Goal: Information Seeking & Learning: Learn about a topic

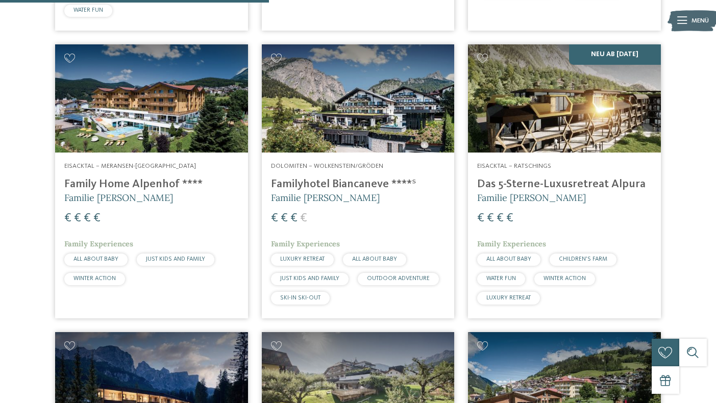
scroll to position [1124, 0]
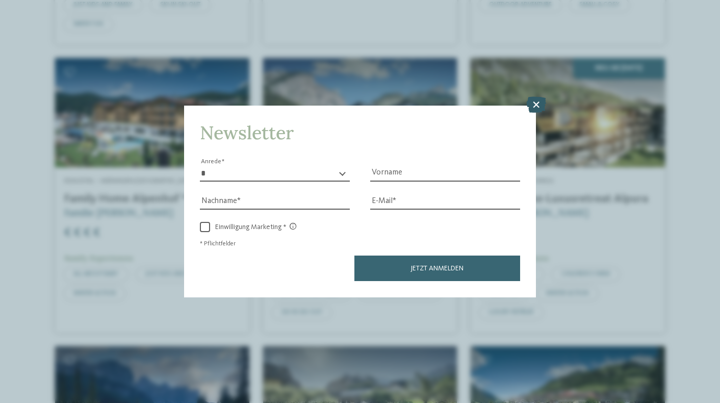
click at [539, 97] on icon at bounding box center [537, 105] width 20 height 16
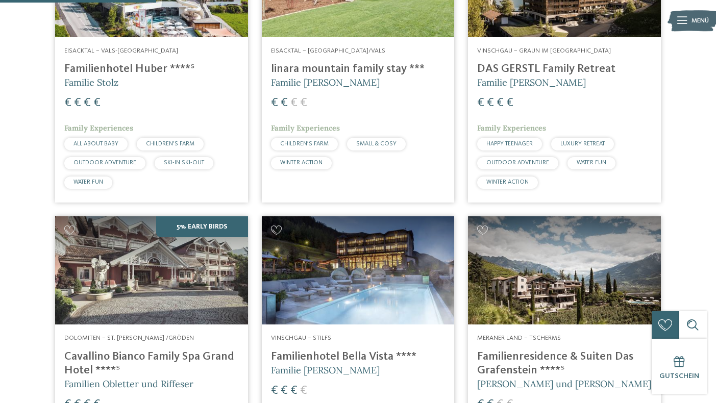
scroll to position [662, 0]
click at [572, 64] on h4 "DAS GERSTL Family Retreat" at bounding box center [564, 69] width 174 height 14
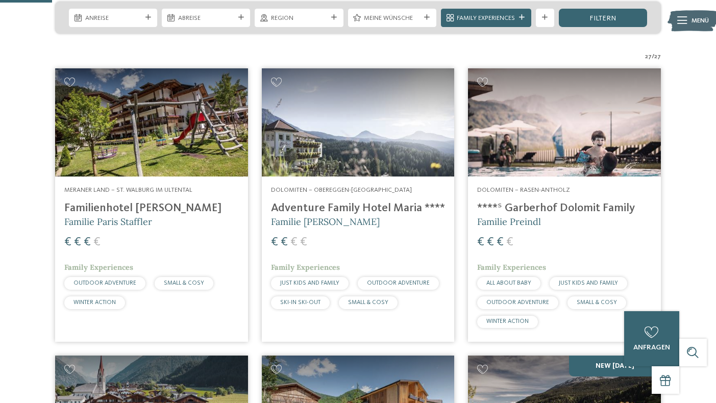
scroll to position [237, 0]
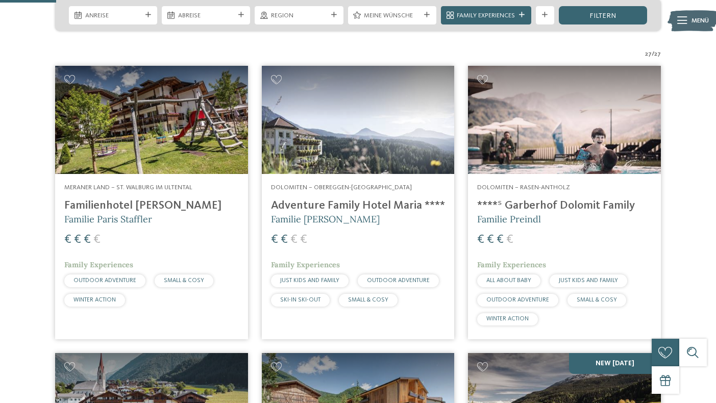
click at [557, 237] on div "€ € € €" at bounding box center [564, 240] width 174 height 17
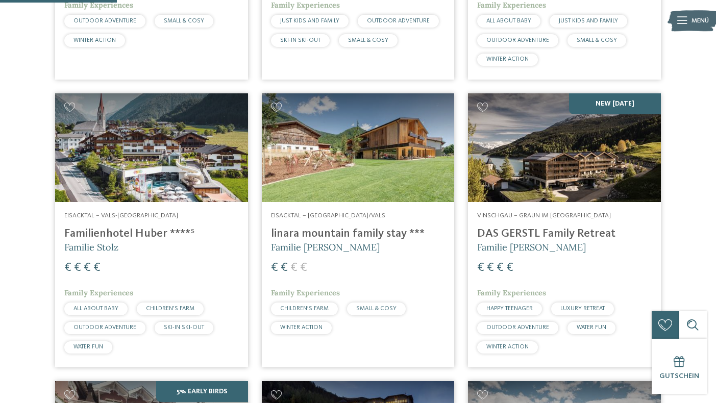
scroll to position [502, 0]
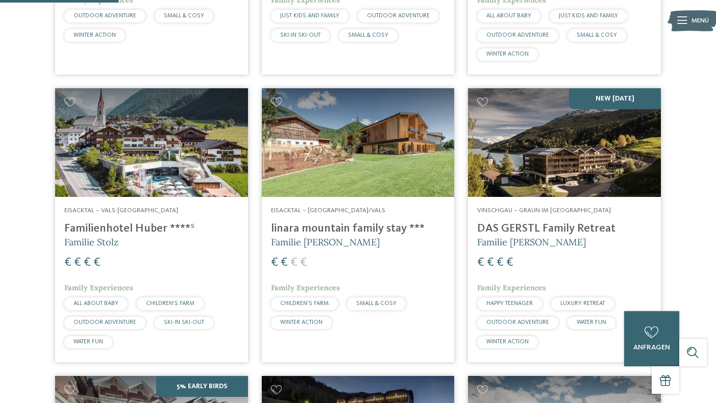
click at [133, 224] on h4 "Familienhotel Huber ****ˢ" at bounding box center [151, 229] width 174 height 14
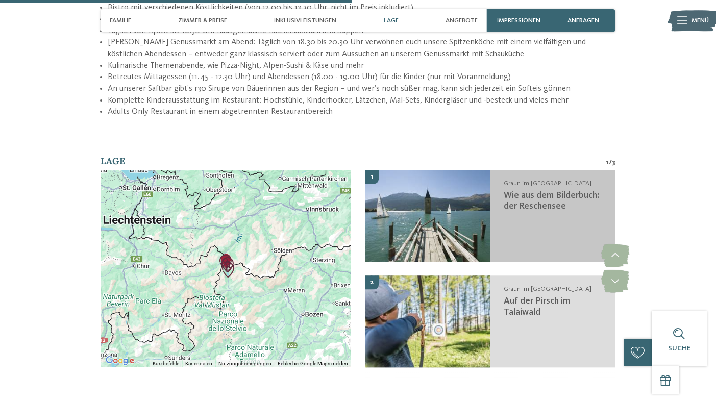
scroll to position [1511, 0]
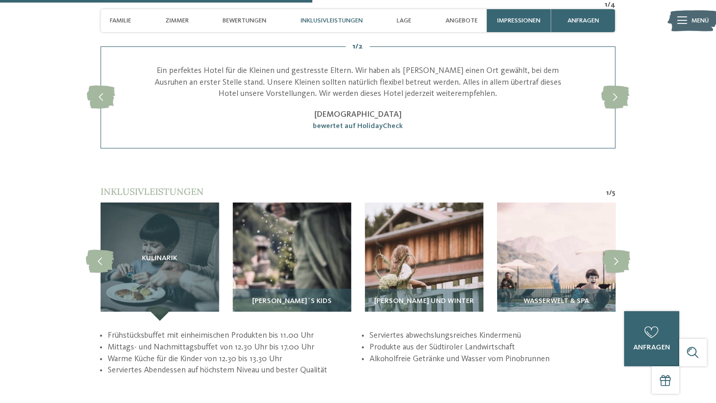
scroll to position [1648, 0]
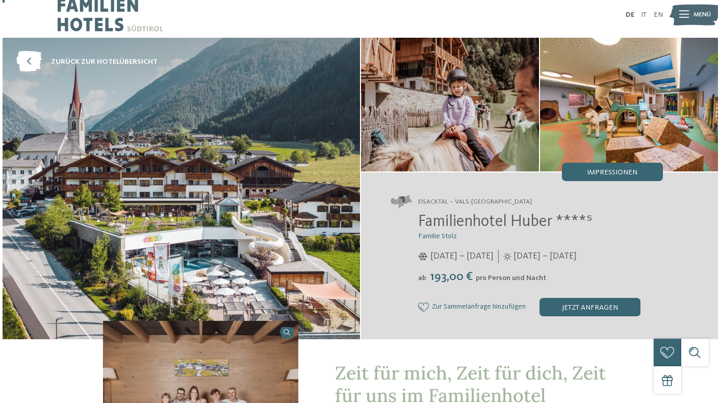
scroll to position [9, 0]
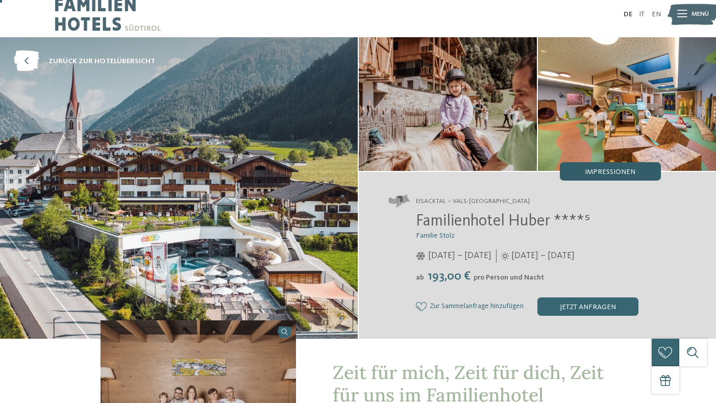
click at [612, 170] on span "Impressionen" at bounding box center [610, 171] width 51 height 7
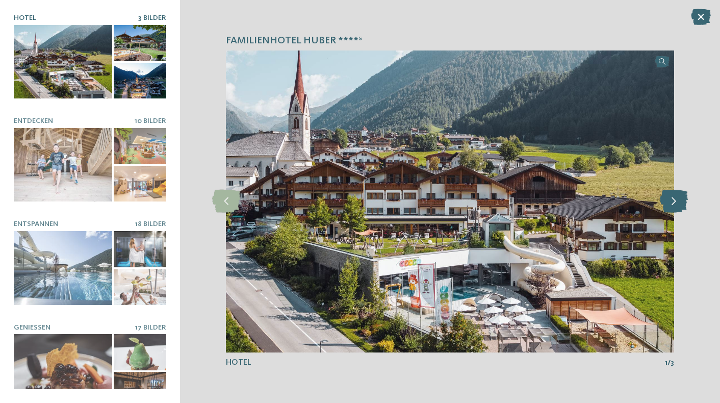
click at [678, 203] on icon at bounding box center [674, 201] width 28 height 23
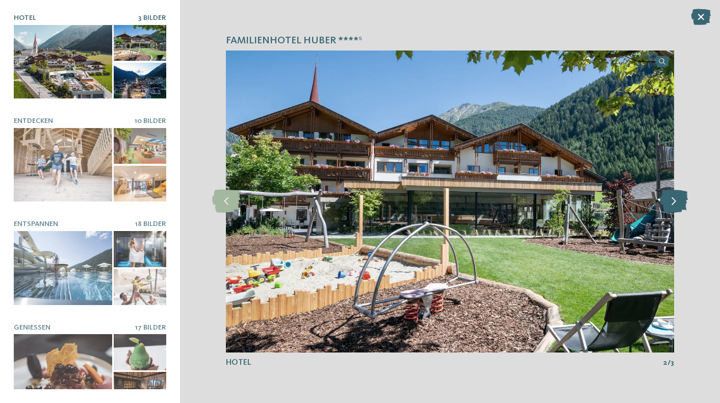
click at [678, 203] on icon at bounding box center [674, 201] width 28 height 23
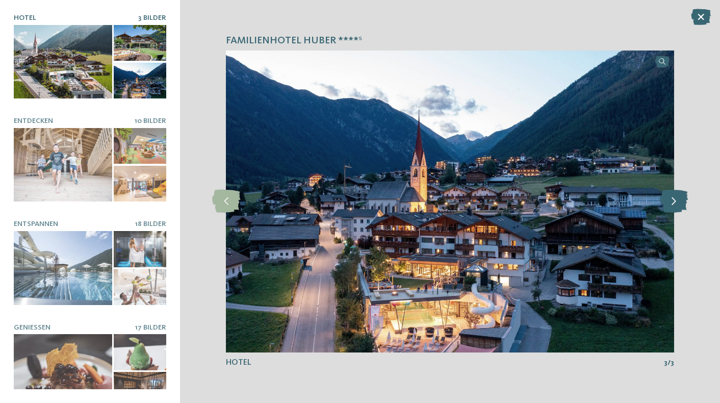
click at [678, 203] on icon at bounding box center [674, 201] width 28 height 23
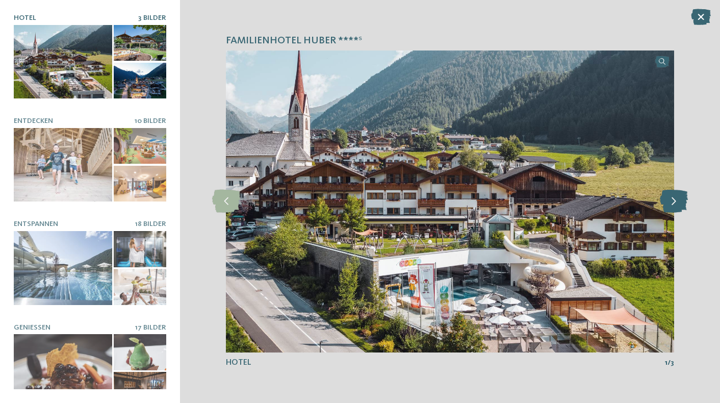
click at [678, 203] on icon at bounding box center [674, 201] width 28 height 23
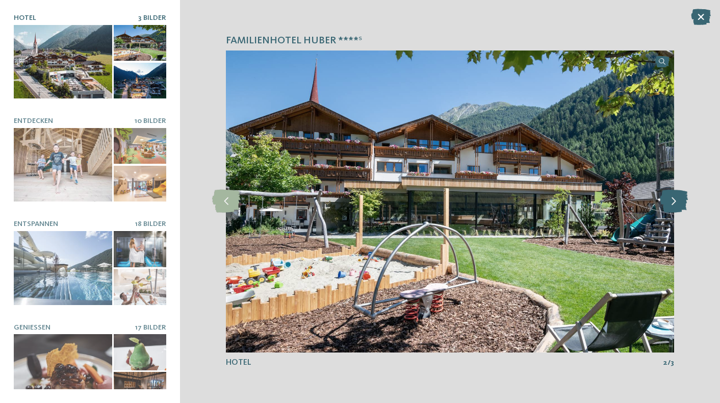
click at [678, 203] on icon at bounding box center [674, 201] width 28 height 23
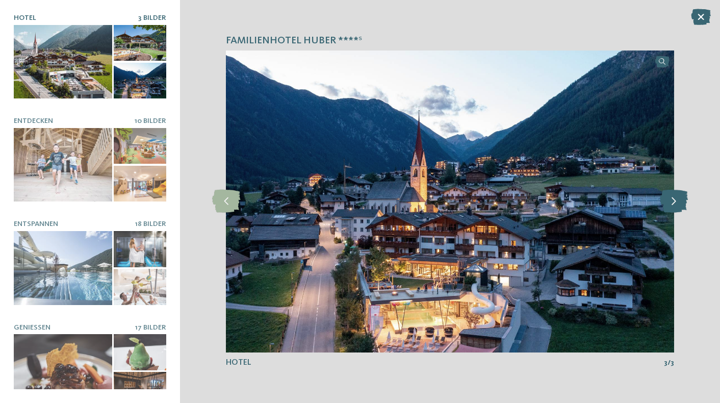
click at [678, 203] on icon at bounding box center [674, 201] width 28 height 23
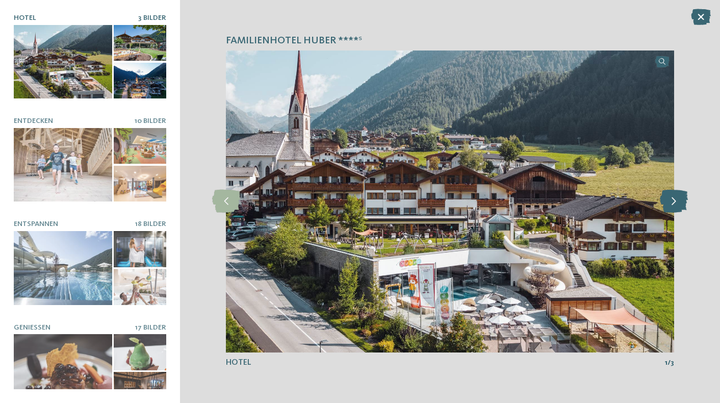
click at [678, 203] on icon at bounding box center [674, 201] width 28 height 23
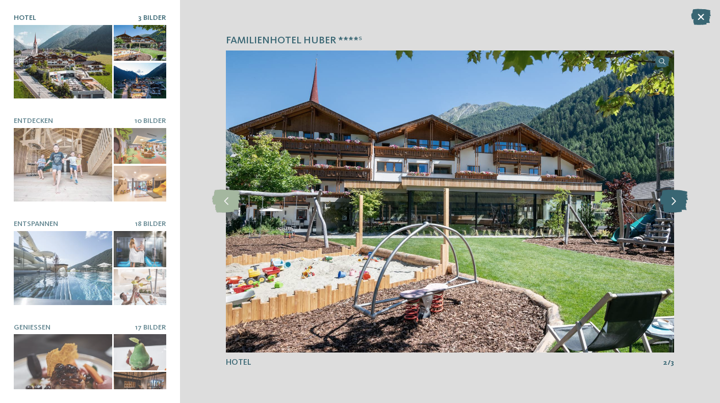
click at [678, 203] on icon at bounding box center [674, 201] width 28 height 23
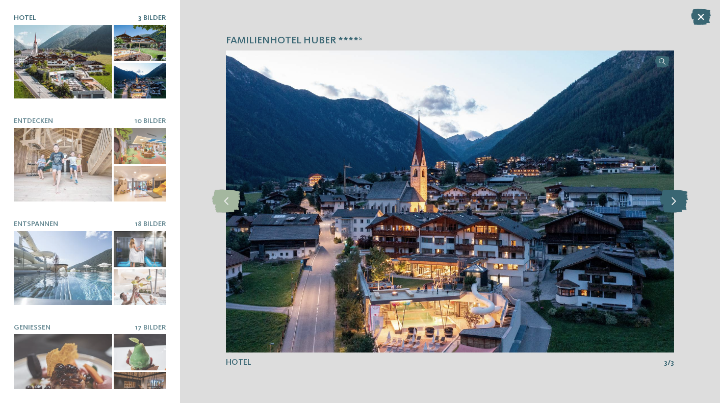
click at [678, 203] on icon at bounding box center [674, 201] width 28 height 23
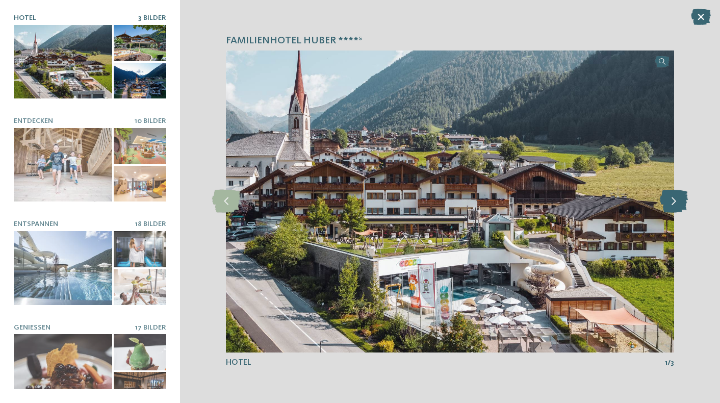
click at [678, 203] on icon at bounding box center [674, 201] width 28 height 23
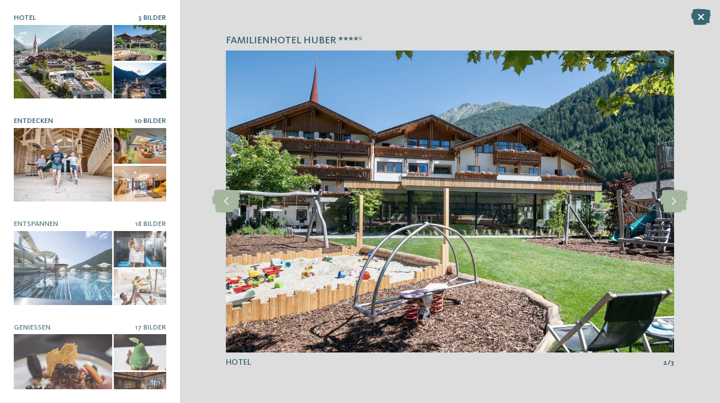
click at [57, 176] on div at bounding box center [63, 164] width 98 height 73
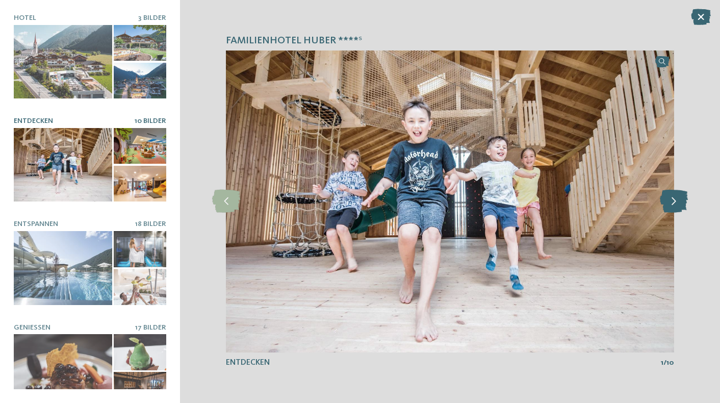
click at [677, 202] on icon at bounding box center [674, 201] width 28 height 23
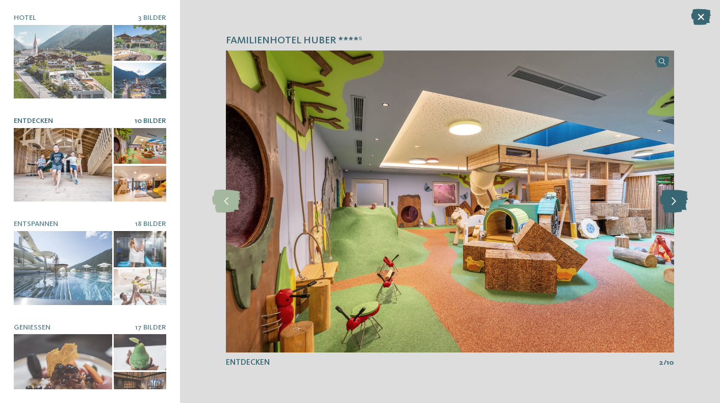
click at [677, 202] on icon at bounding box center [674, 201] width 28 height 23
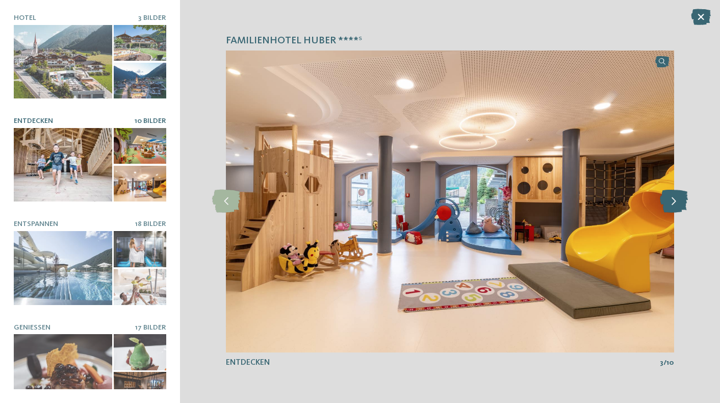
click at [677, 202] on icon at bounding box center [674, 201] width 28 height 23
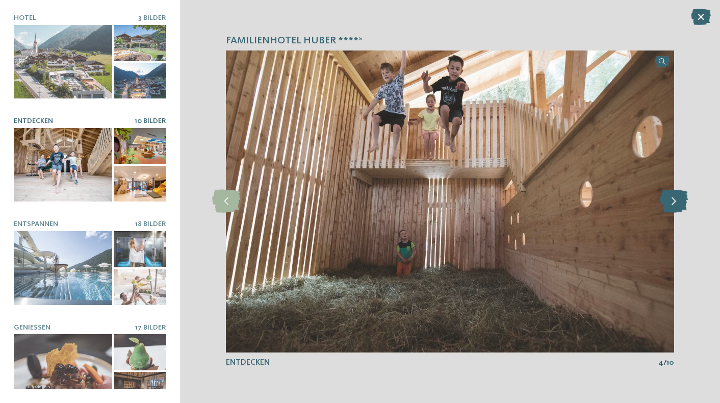
click at [677, 202] on icon at bounding box center [674, 201] width 28 height 23
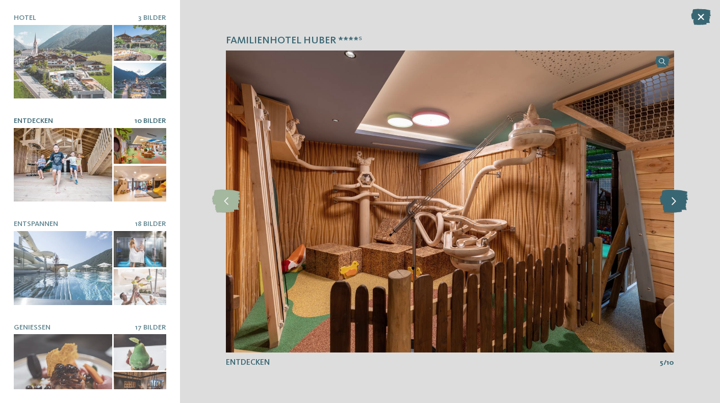
click at [677, 202] on icon at bounding box center [674, 201] width 28 height 23
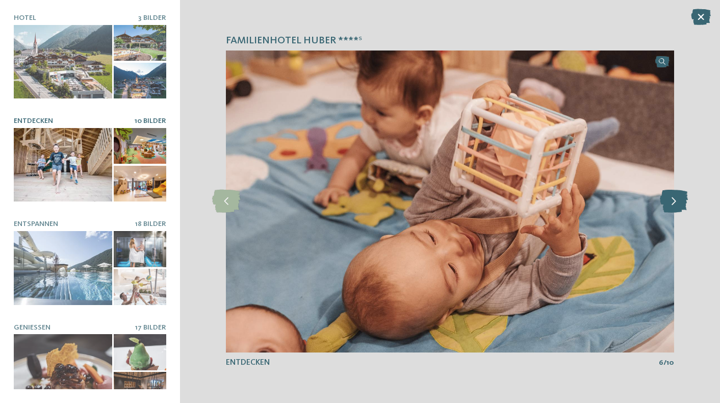
click at [677, 202] on icon at bounding box center [674, 201] width 28 height 23
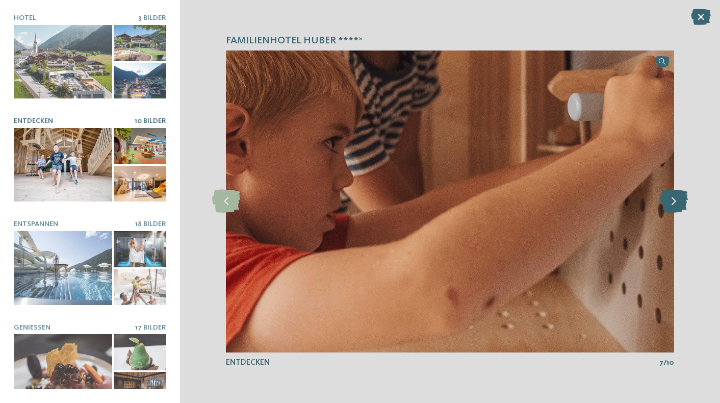
click at [677, 202] on icon at bounding box center [674, 201] width 28 height 23
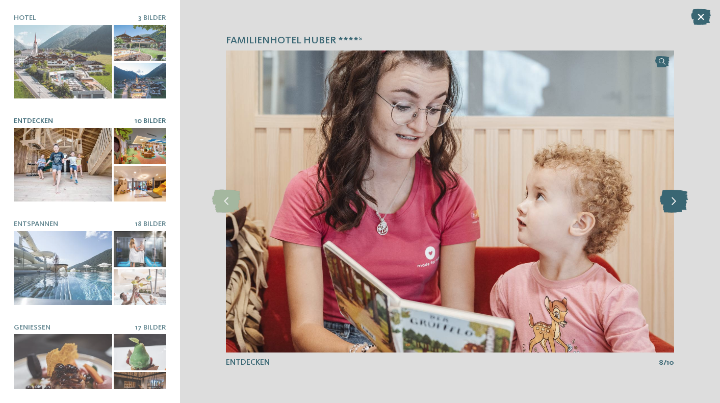
click at [677, 202] on icon at bounding box center [674, 201] width 28 height 23
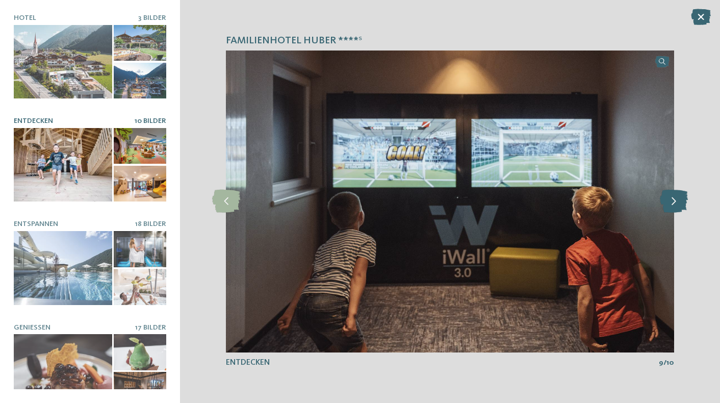
click at [677, 202] on icon at bounding box center [674, 201] width 28 height 23
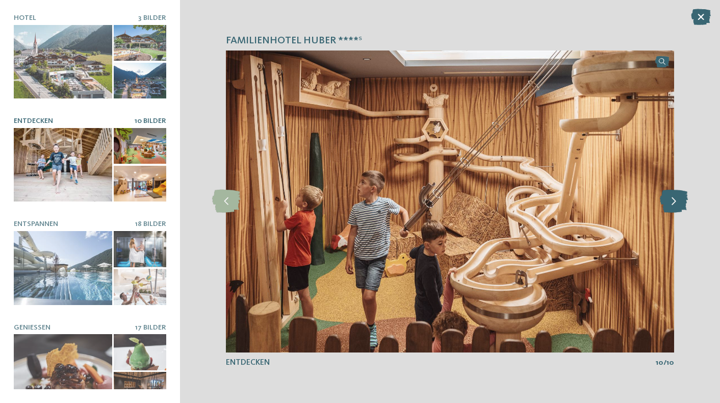
click at [677, 202] on icon at bounding box center [674, 201] width 28 height 23
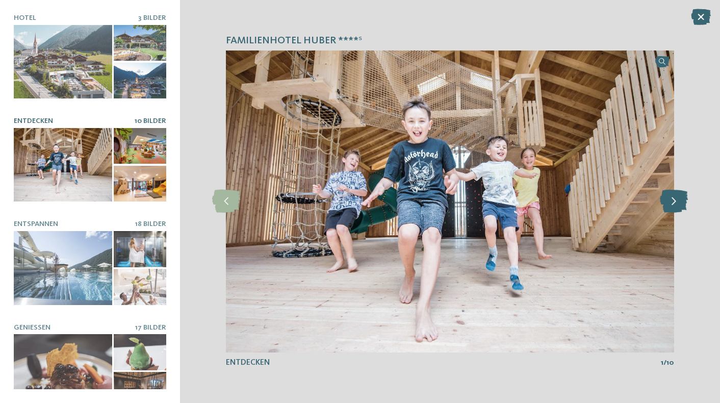
click at [677, 202] on icon at bounding box center [674, 201] width 28 height 23
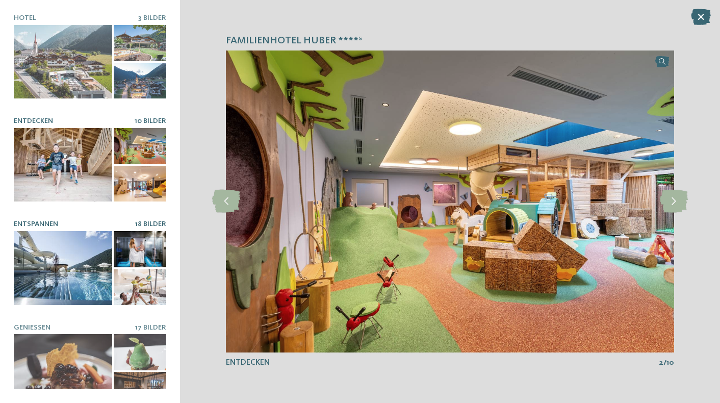
click at [65, 278] on div at bounding box center [63, 267] width 98 height 73
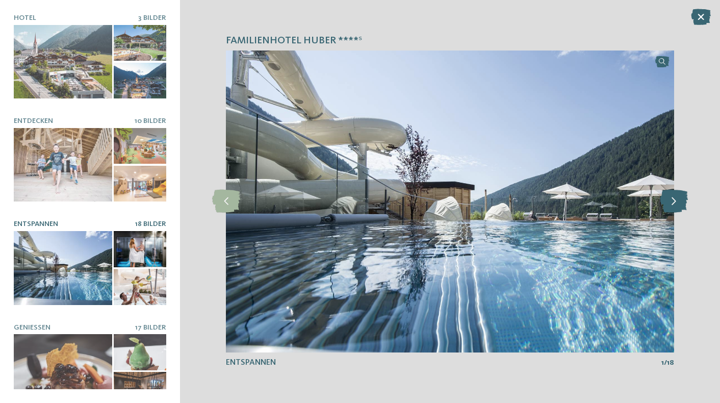
click at [673, 207] on icon at bounding box center [674, 201] width 28 height 23
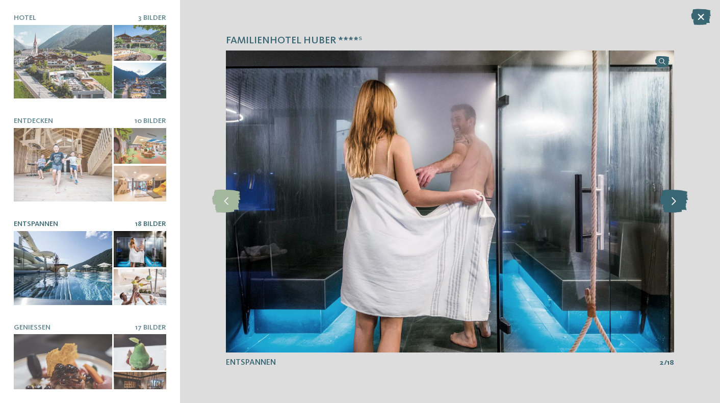
click at [673, 207] on icon at bounding box center [674, 201] width 28 height 23
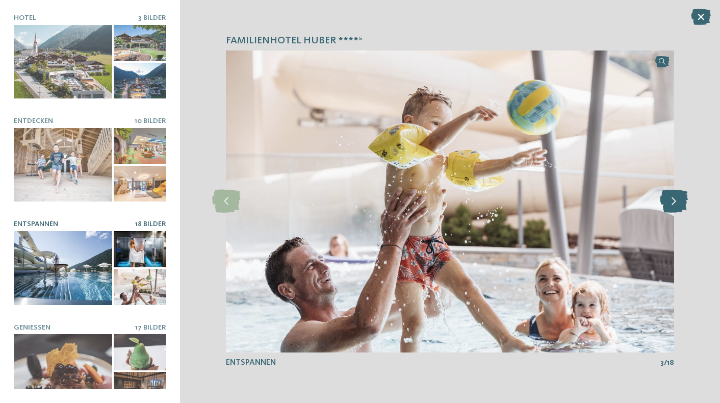
click at [673, 207] on icon at bounding box center [674, 201] width 28 height 23
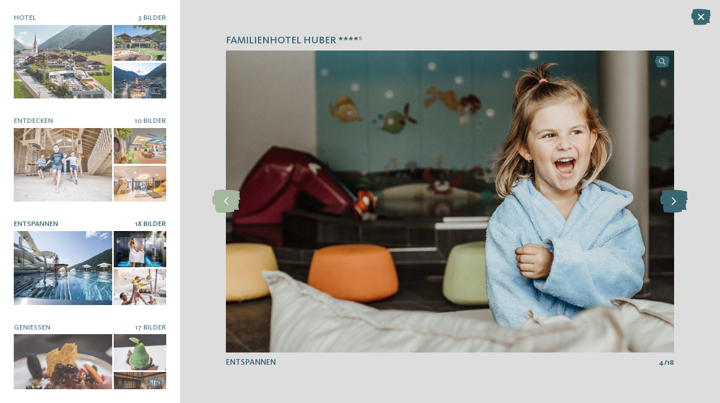
click at [673, 207] on icon at bounding box center [674, 201] width 28 height 23
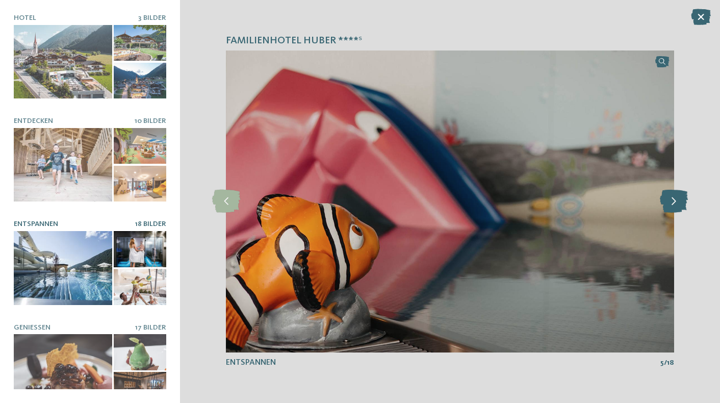
click at [673, 207] on icon at bounding box center [674, 201] width 28 height 23
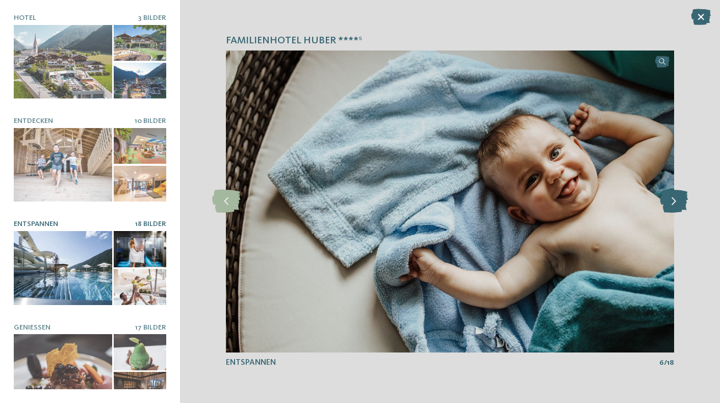
click at [673, 207] on icon at bounding box center [674, 201] width 28 height 23
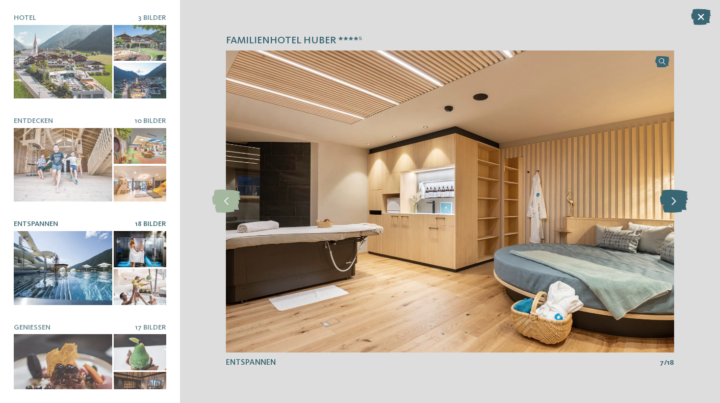
click at [673, 207] on icon at bounding box center [674, 201] width 28 height 23
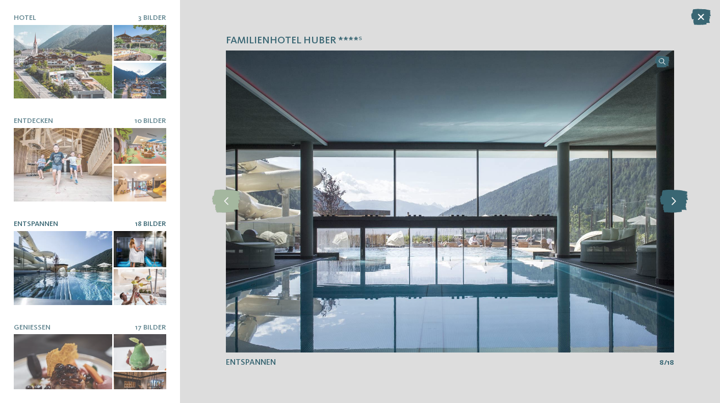
click at [673, 207] on icon at bounding box center [674, 201] width 28 height 23
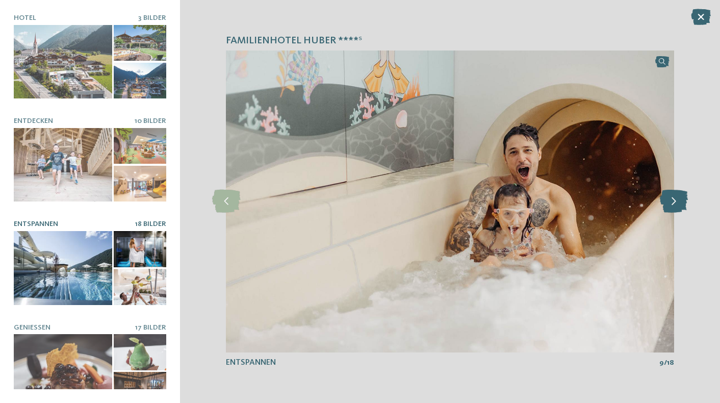
click at [673, 207] on icon at bounding box center [674, 201] width 28 height 23
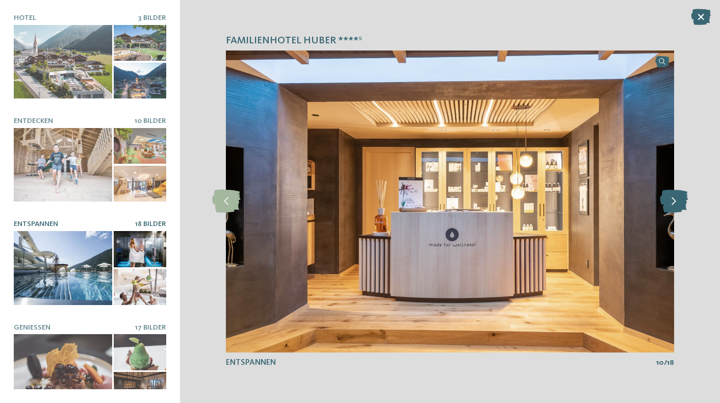
click at [673, 207] on icon at bounding box center [674, 201] width 28 height 23
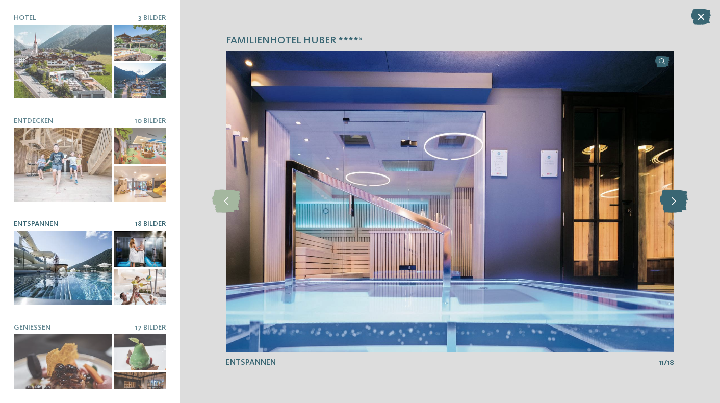
click at [673, 207] on icon at bounding box center [674, 201] width 28 height 23
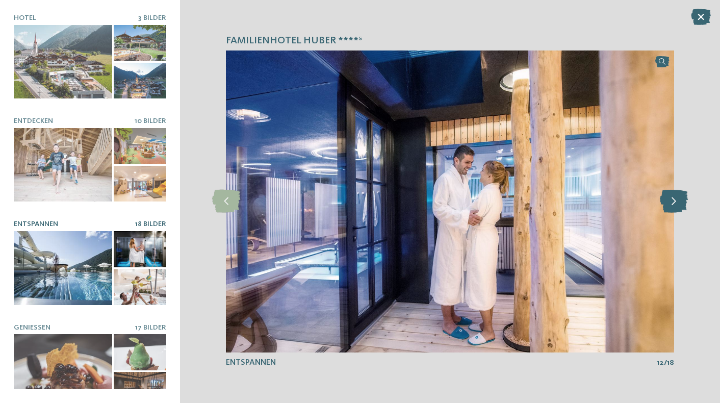
click at [673, 207] on icon at bounding box center [674, 201] width 28 height 23
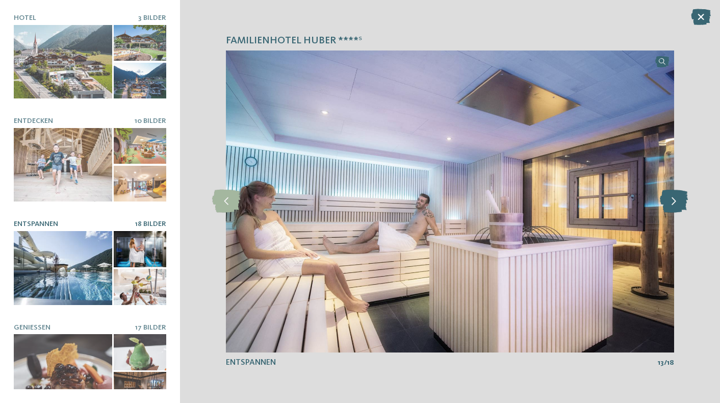
click at [673, 207] on icon at bounding box center [674, 201] width 28 height 23
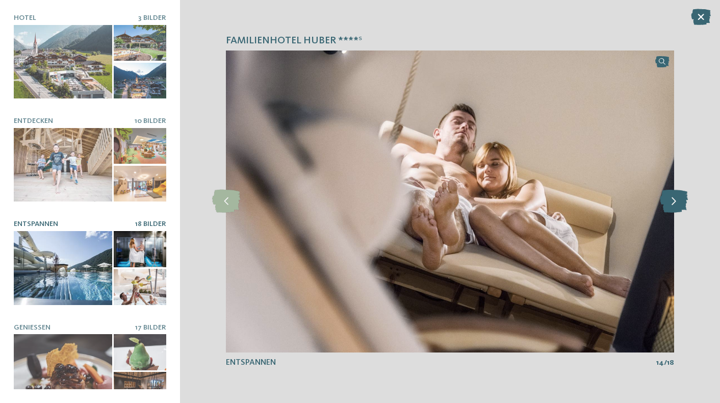
click at [673, 207] on icon at bounding box center [674, 201] width 28 height 23
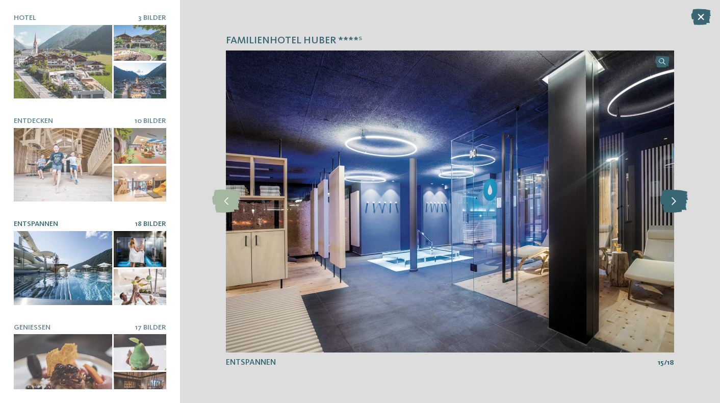
click at [673, 207] on icon at bounding box center [674, 201] width 28 height 23
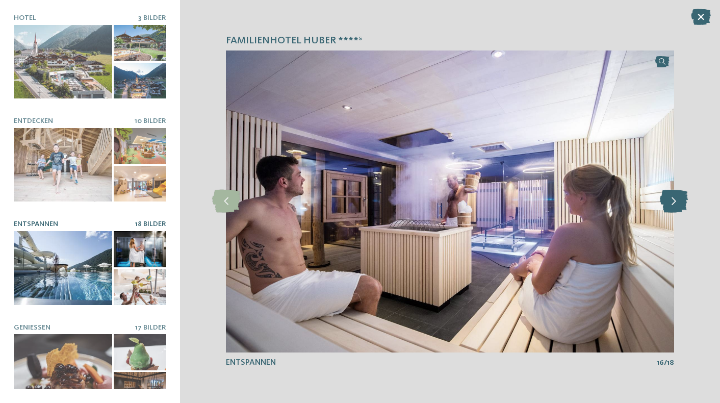
click at [673, 207] on icon at bounding box center [674, 201] width 28 height 23
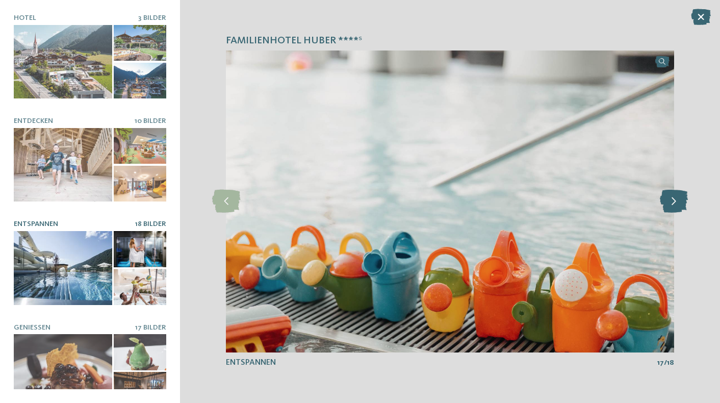
click at [673, 207] on icon at bounding box center [674, 201] width 28 height 23
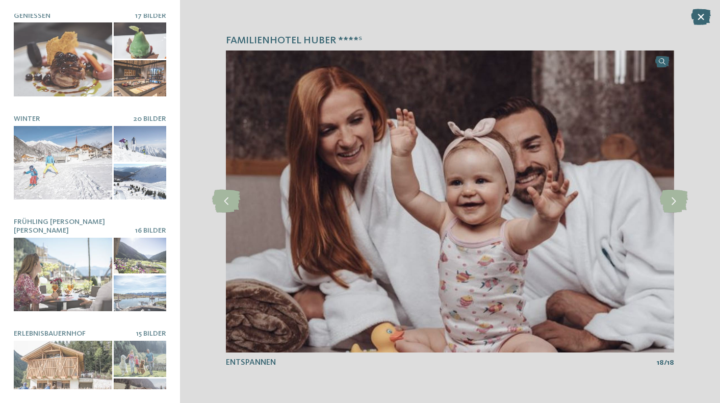
scroll to position [317, 0]
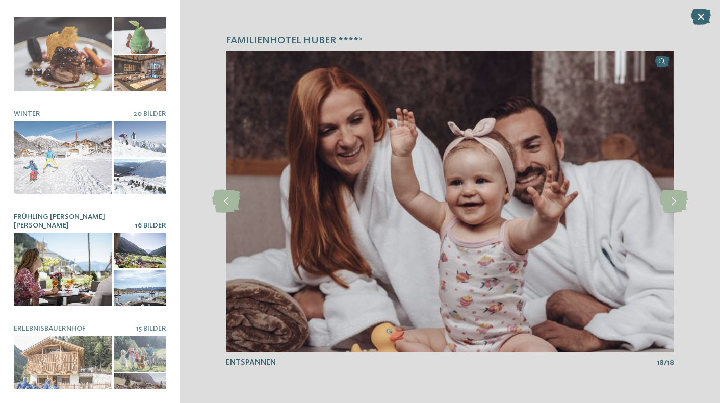
click at [70, 264] on div at bounding box center [63, 269] width 98 height 73
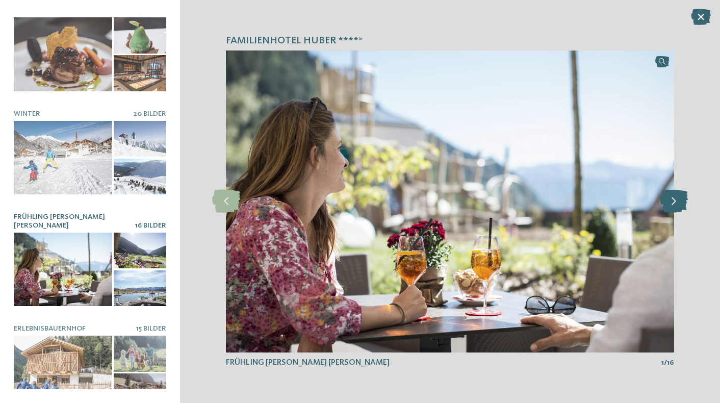
click at [675, 208] on icon at bounding box center [674, 201] width 28 height 23
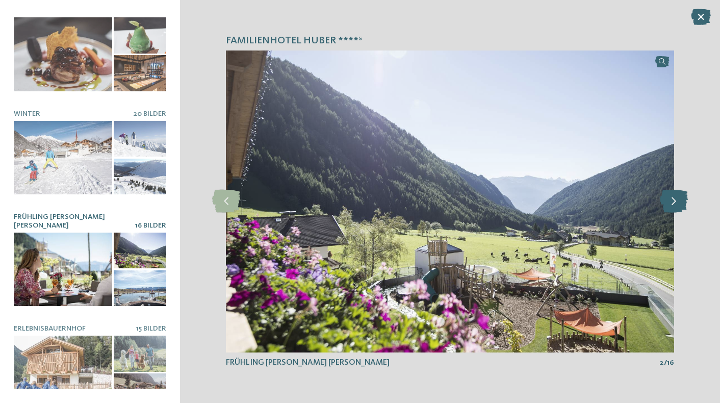
click at [675, 208] on icon at bounding box center [674, 201] width 28 height 23
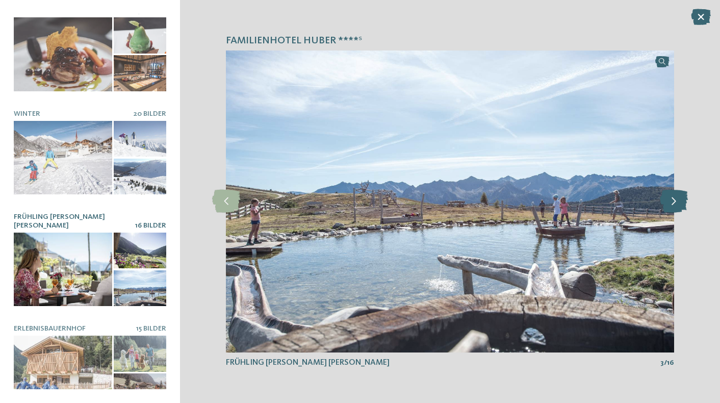
click at [675, 208] on icon at bounding box center [674, 201] width 28 height 23
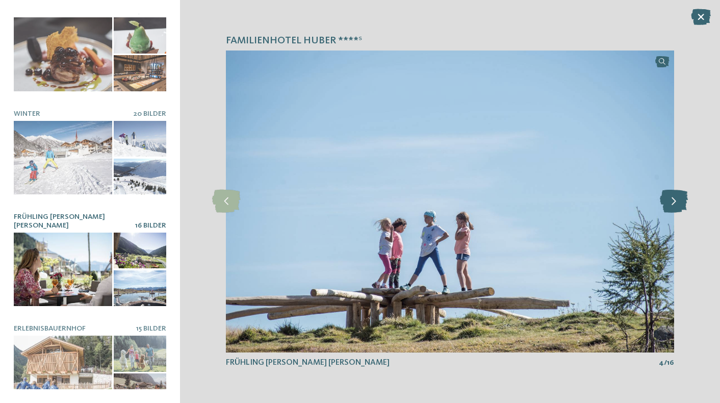
click at [675, 208] on icon at bounding box center [674, 201] width 28 height 23
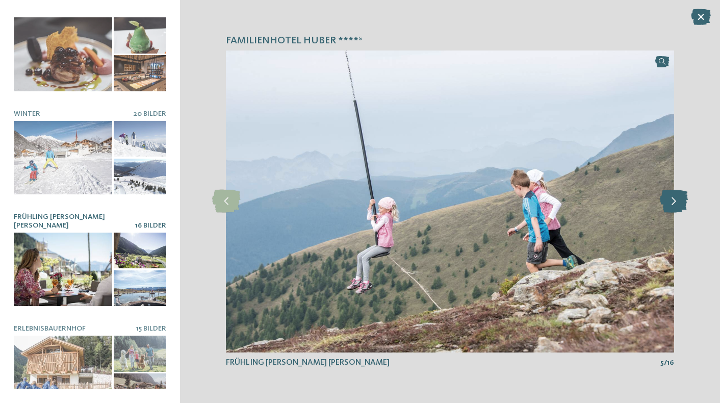
click at [675, 208] on icon at bounding box center [674, 201] width 28 height 23
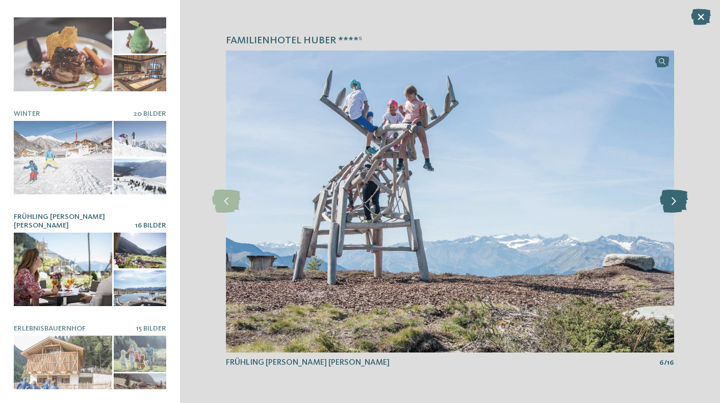
click at [675, 208] on icon at bounding box center [674, 201] width 28 height 23
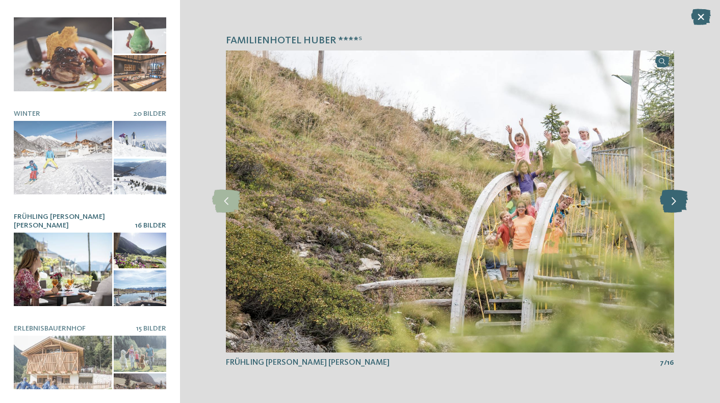
click at [675, 208] on icon at bounding box center [674, 201] width 28 height 23
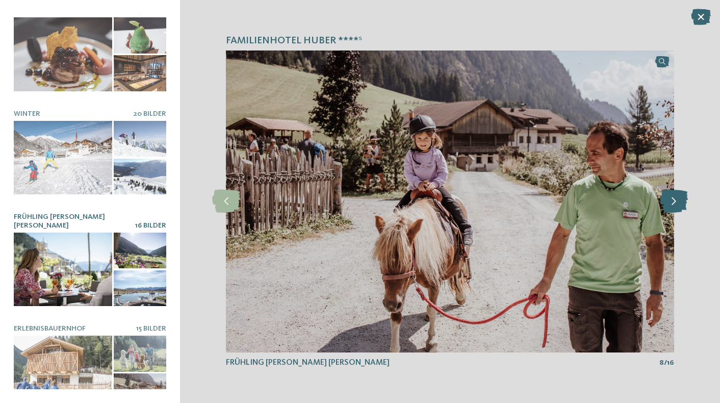
click at [675, 208] on icon at bounding box center [674, 201] width 28 height 23
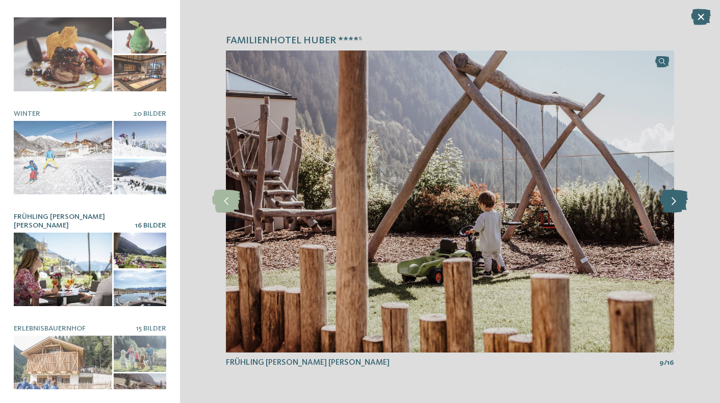
click at [675, 208] on icon at bounding box center [674, 201] width 28 height 23
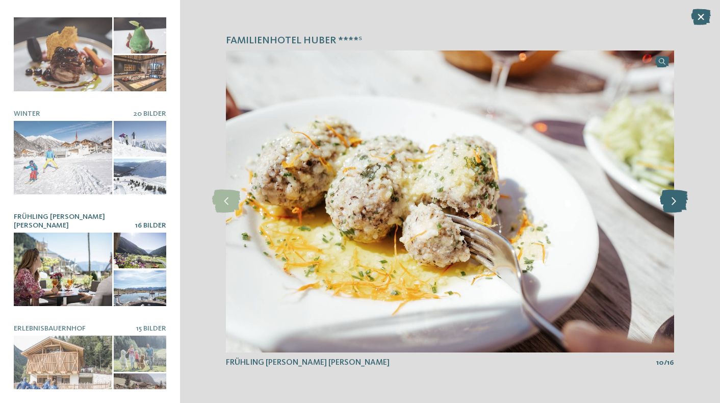
click at [675, 208] on icon at bounding box center [674, 201] width 28 height 23
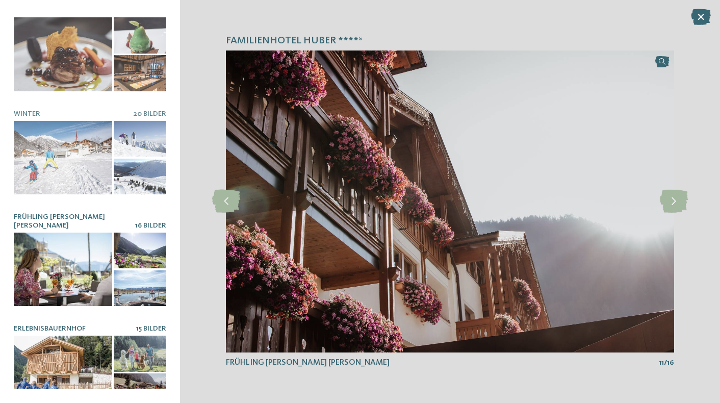
click at [48, 357] on div at bounding box center [63, 372] width 98 height 73
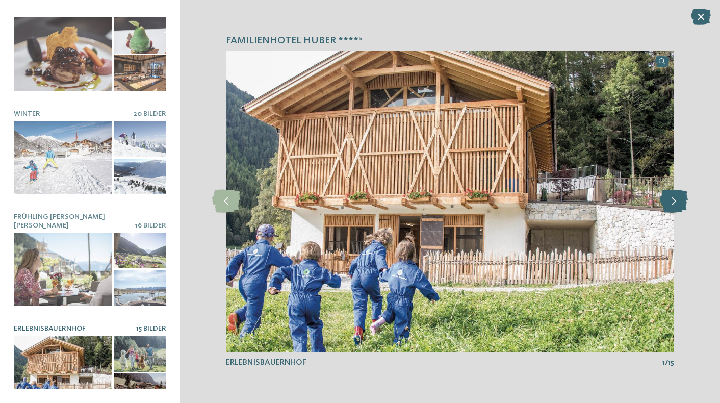
click at [675, 201] on icon at bounding box center [674, 201] width 28 height 23
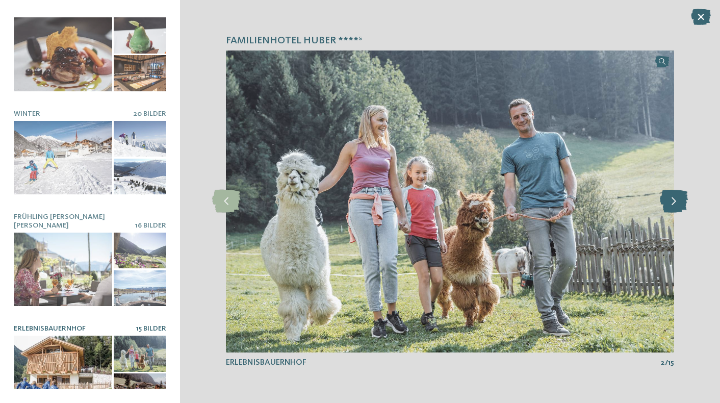
click at [675, 201] on icon at bounding box center [674, 201] width 28 height 23
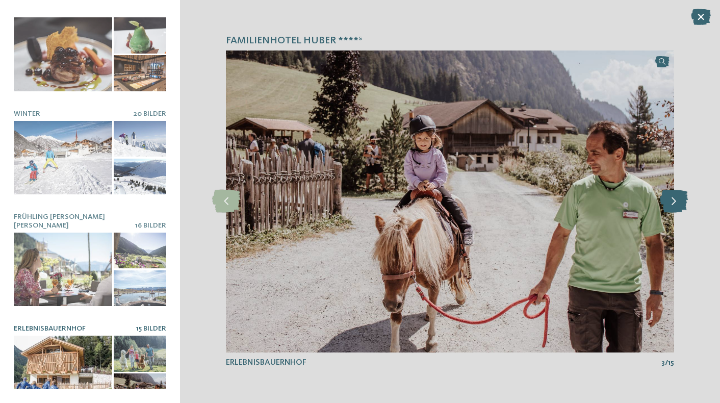
click at [675, 201] on icon at bounding box center [674, 201] width 28 height 23
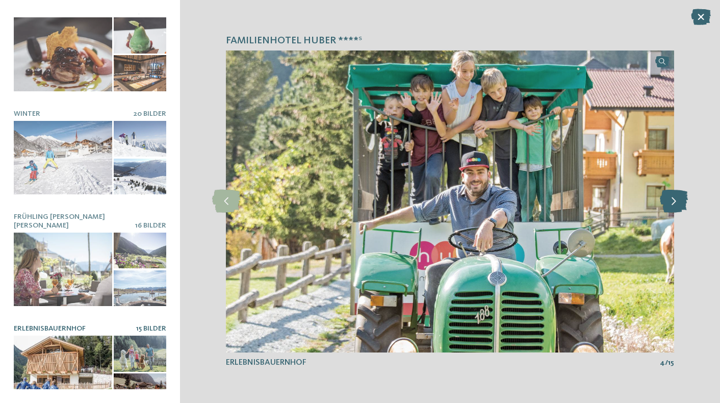
click at [675, 201] on icon at bounding box center [674, 201] width 28 height 23
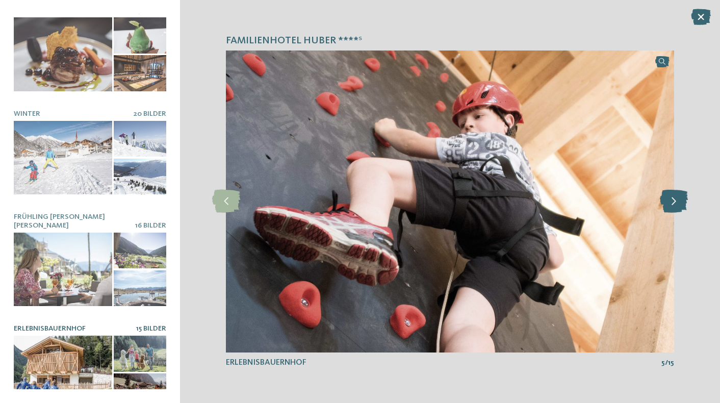
click at [675, 201] on icon at bounding box center [674, 201] width 28 height 23
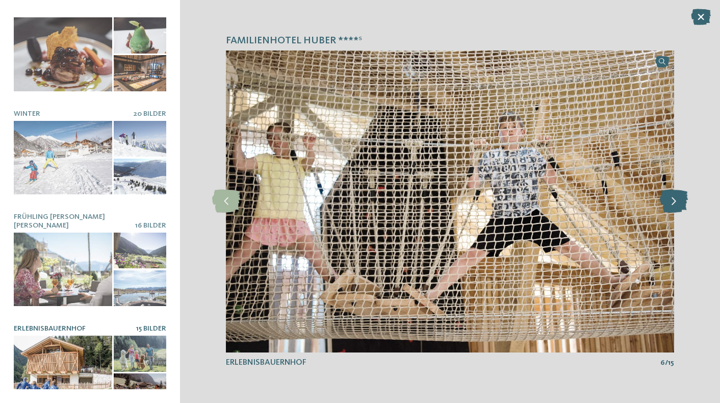
click at [675, 201] on icon at bounding box center [674, 201] width 28 height 23
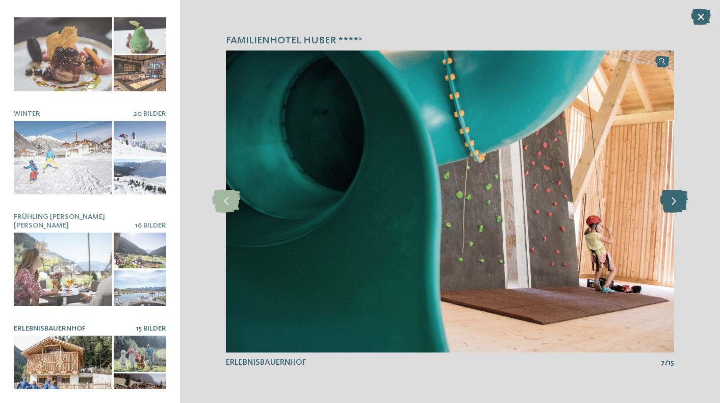
click at [675, 201] on icon at bounding box center [674, 201] width 28 height 23
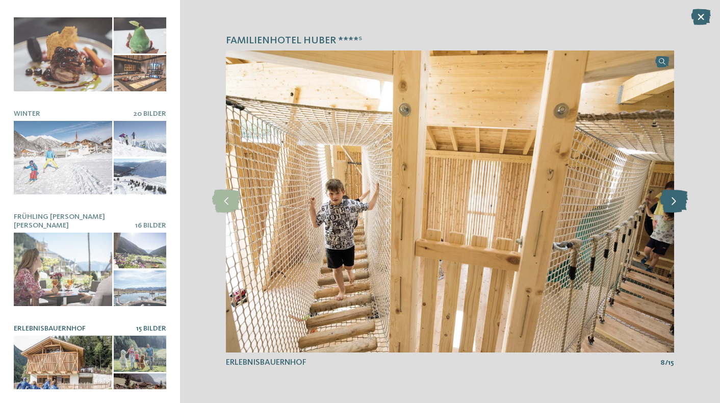
click at [675, 201] on icon at bounding box center [674, 201] width 28 height 23
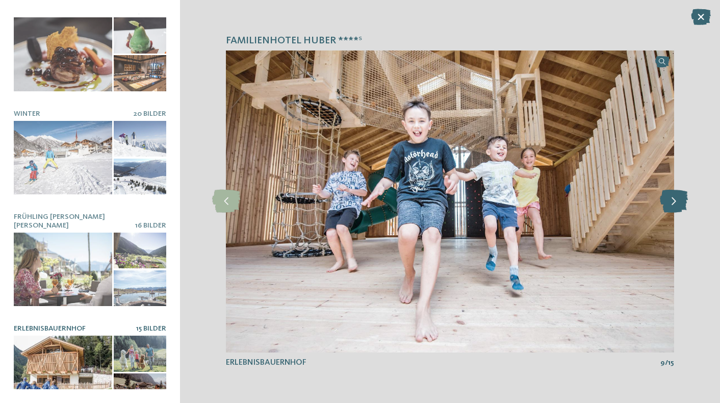
click at [675, 201] on icon at bounding box center [674, 201] width 28 height 23
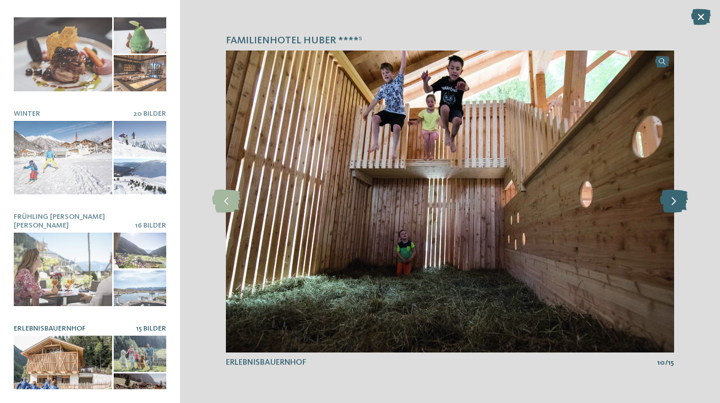
click at [675, 201] on icon at bounding box center [674, 201] width 28 height 23
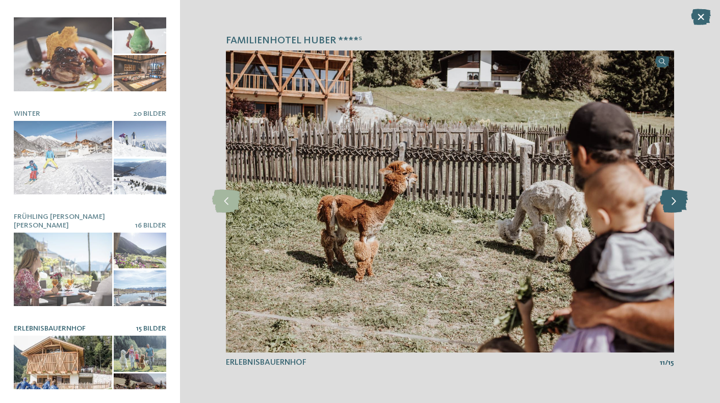
click at [675, 201] on icon at bounding box center [674, 201] width 28 height 23
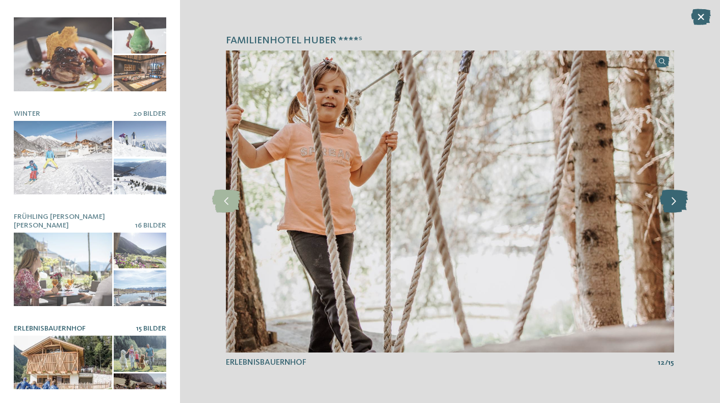
click at [675, 201] on icon at bounding box center [674, 201] width 28 height 23
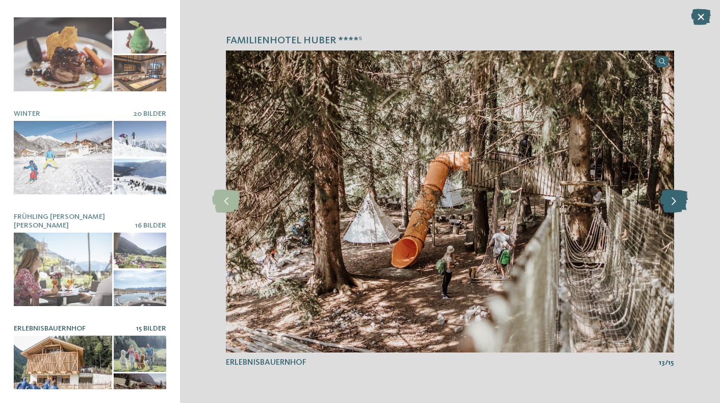
click at [675, 201] on icon at bounding box center [674, 201] width 28 height 23
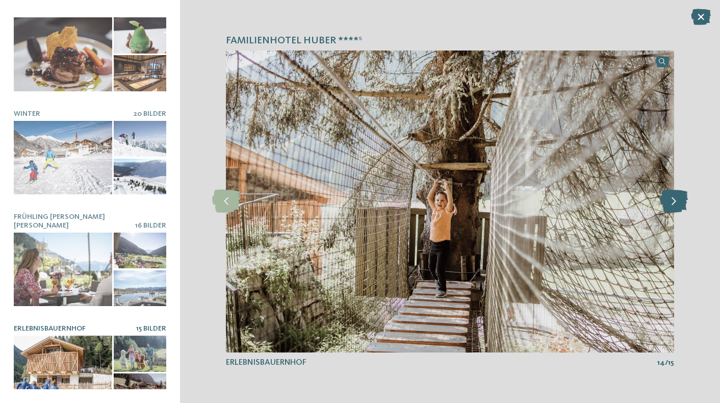
click at [675, 201] on icon at bounding box center [674, 201] width 28 height 23
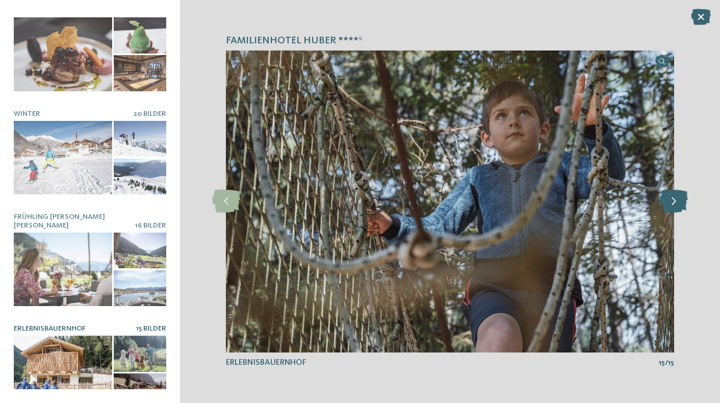
click at [675, 201] on icon at bounding box center [674, 201] width 28 height 23
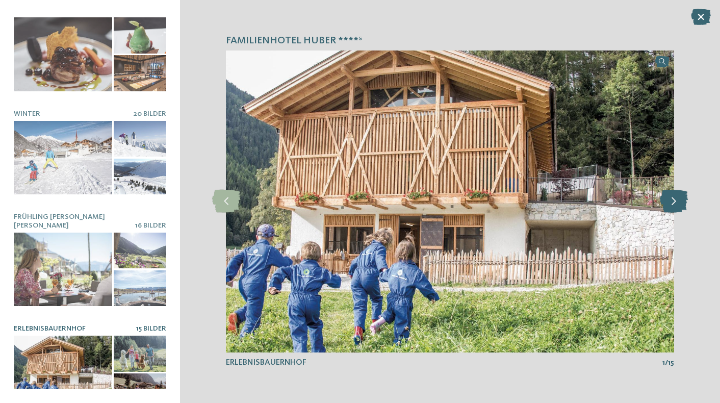
click at [675, 201] on icon at bounding box center [674, 201] width 28 height 23
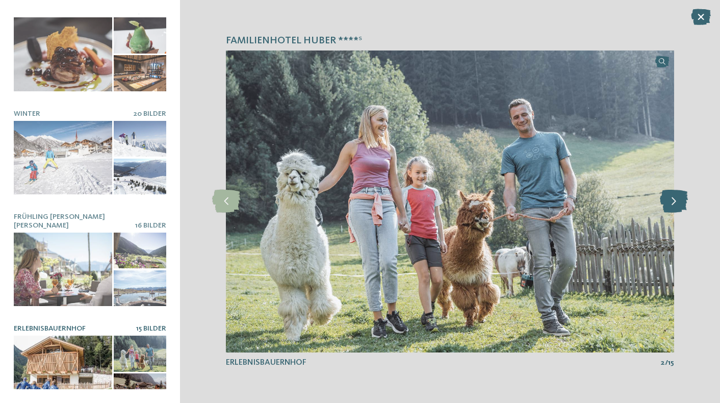
click at [675, 201] on icon at bounding box center [674, 201] width 28 height 23
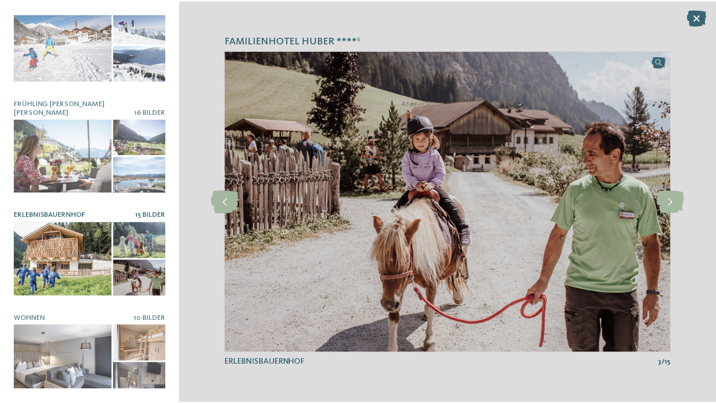
scroll to position [430, 0]
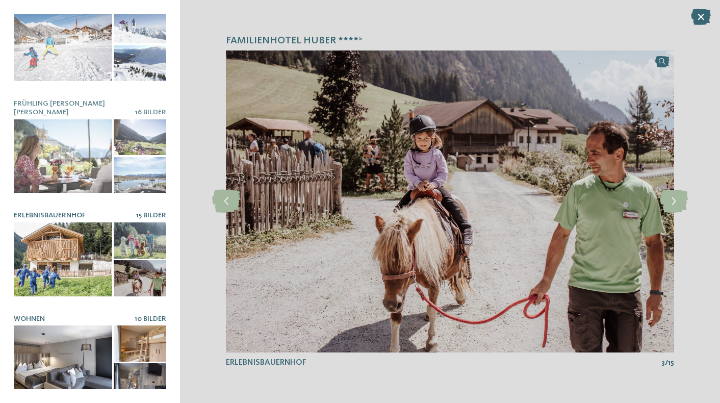
click at [68, 353] on div at bounding box center [63, 362] width 98 height 73
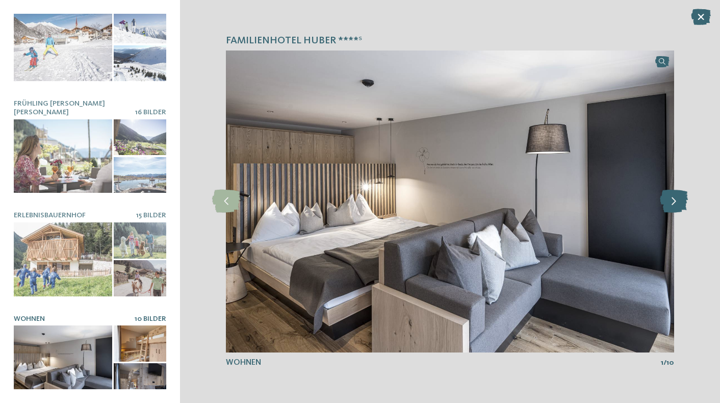
click at [677, 204] on icon at bounding box center [674, 201] width 28 height 23
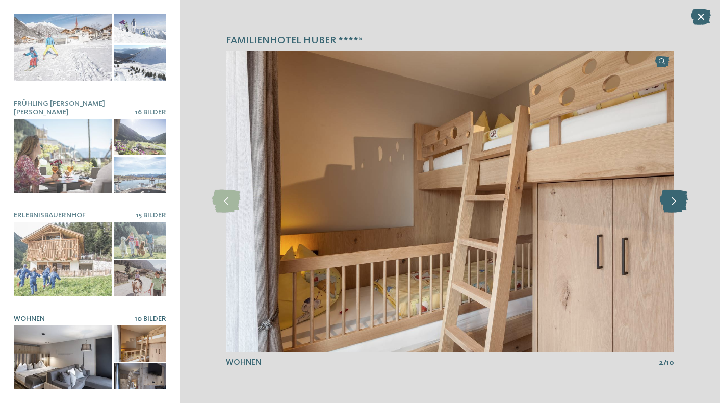
click at [677, 204] on icon at bounding box center [674, 201] width 28 height 23
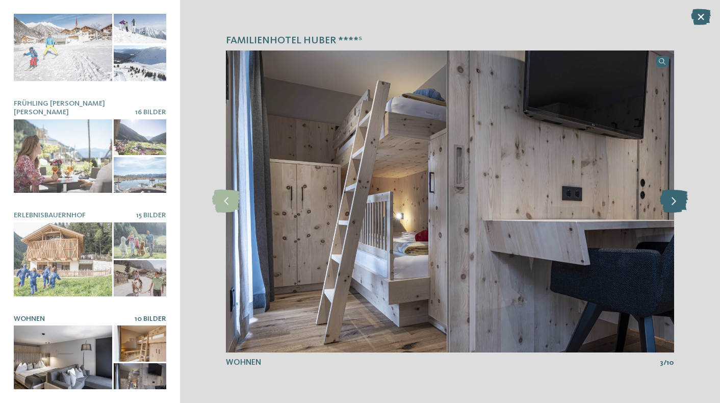
click at [677, 204] on icon at bounding box center [674, 201] width 28 height 23
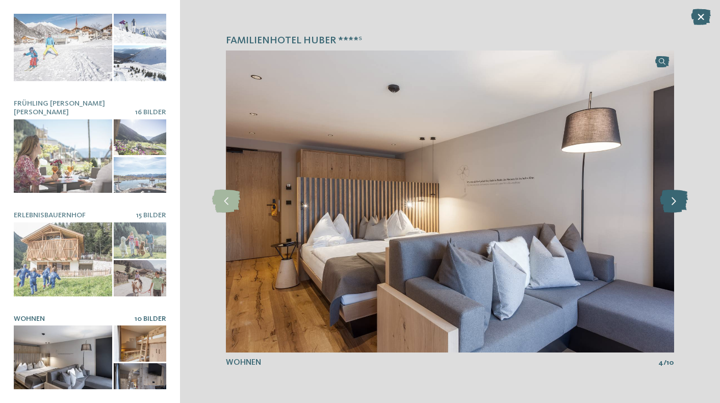
click at [677, 204] on icon at bounding box center [674, 201] width 28 height 23
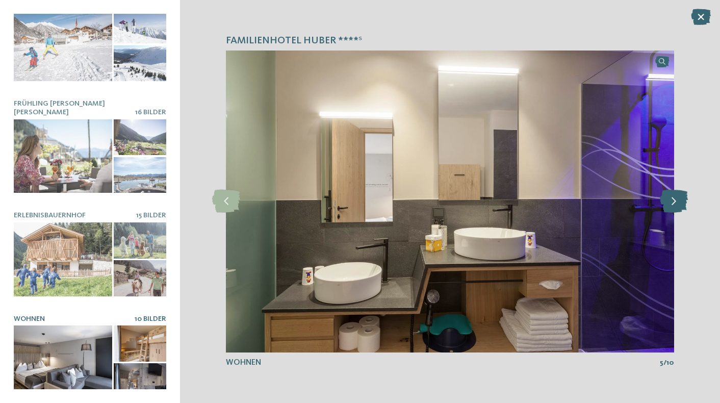
click at [677, 204] on icon at bounding box center [674, 201] width 28 height 23
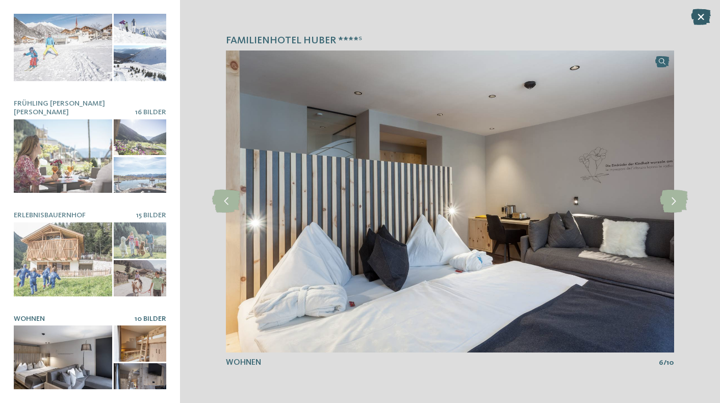
click at [697, 15] on icon at bounding box center [701, 17] width 20 height 16
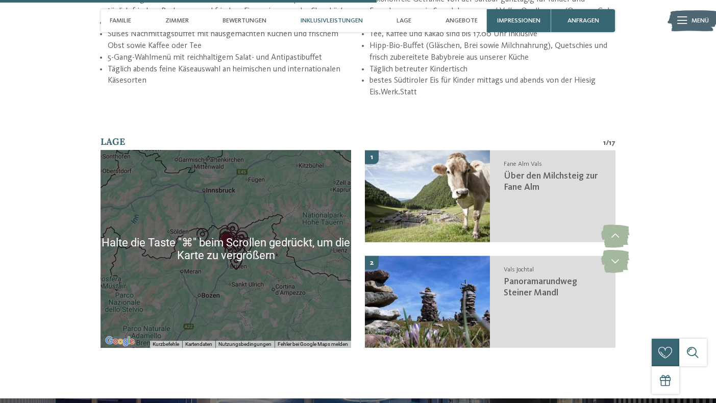
scroll to position [1727, 0]
